Goal: Obtain resource: Obtain resource

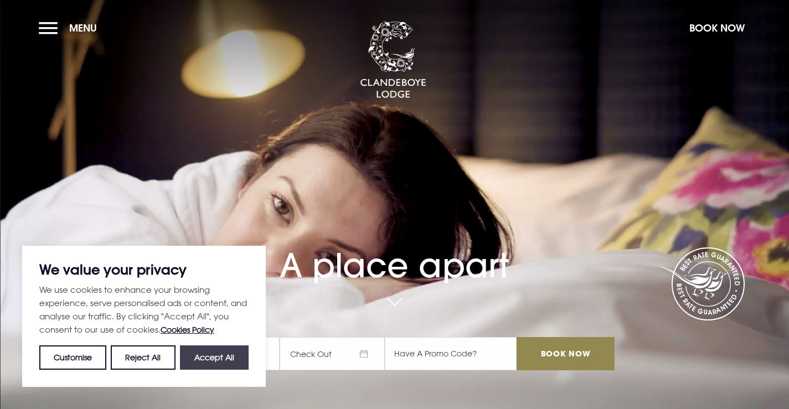
click at [219, 355] on button "Accept All" at bounding box center [214, 357] width 69 height 24
checkbox input "true"
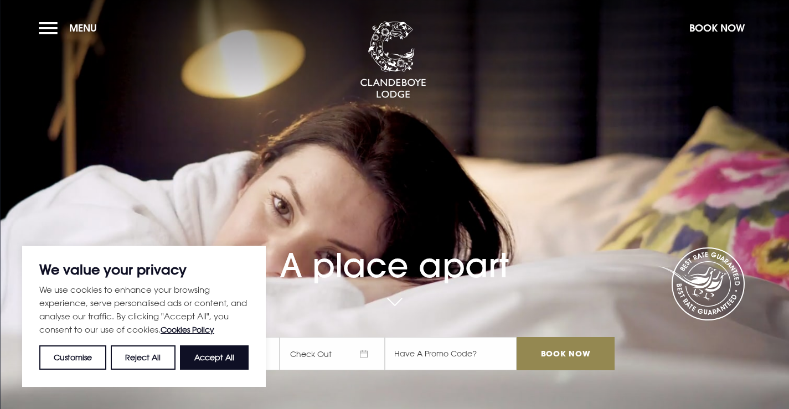
checkbox input "true"
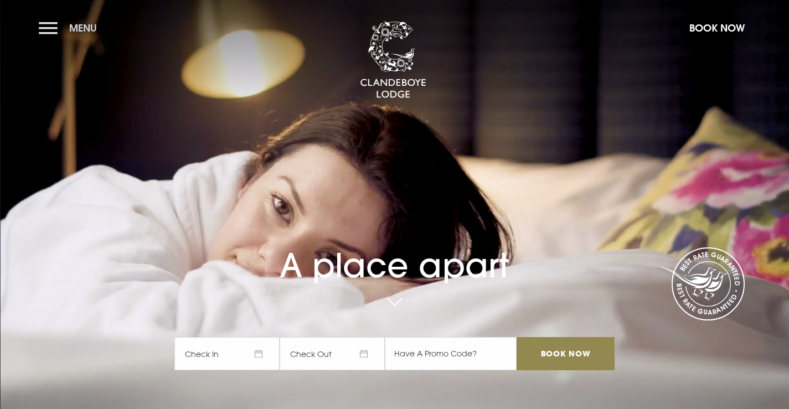
click at [51, 25] on button "Menu" at bounding box center [71, 28] width 64 height 24
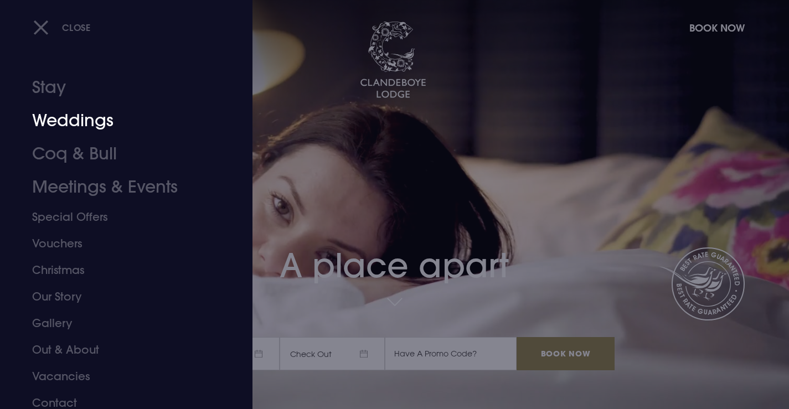
click at [69, 123] on link "Weddings" at bounding box center [119, 120] width 175 height 33
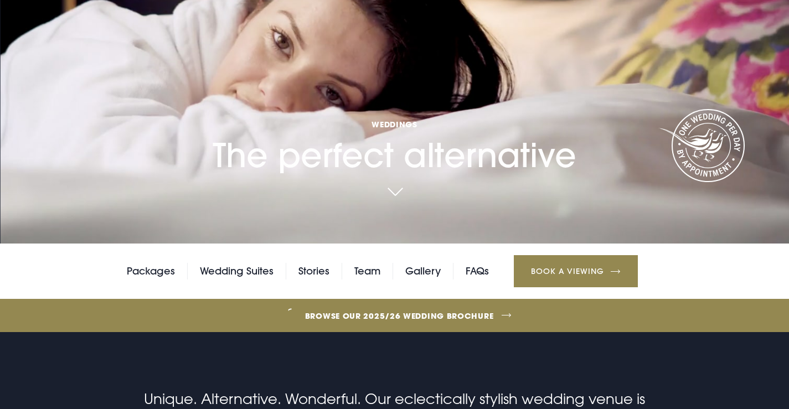
scroll to position [277, 0]
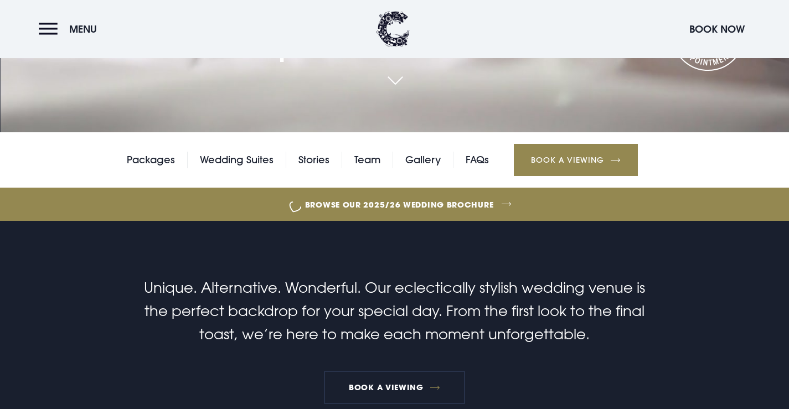
click at [332, 205] on link "Browse our 2025/26 wedding brochure" at bounding box center [399, 205] width 1766 height 42
